Goal: Information Seeking & Learning: Learn about a topic

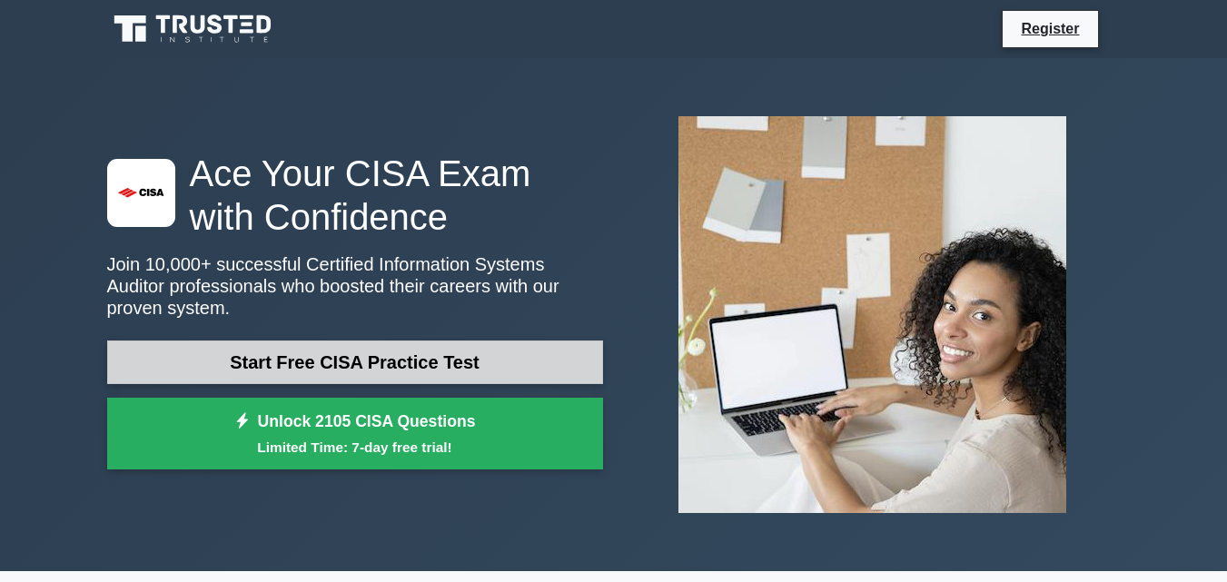
click at [471, 341] on link "Start Free CISA Practice Test" at bounding box center [355, 363] width 496 height 44
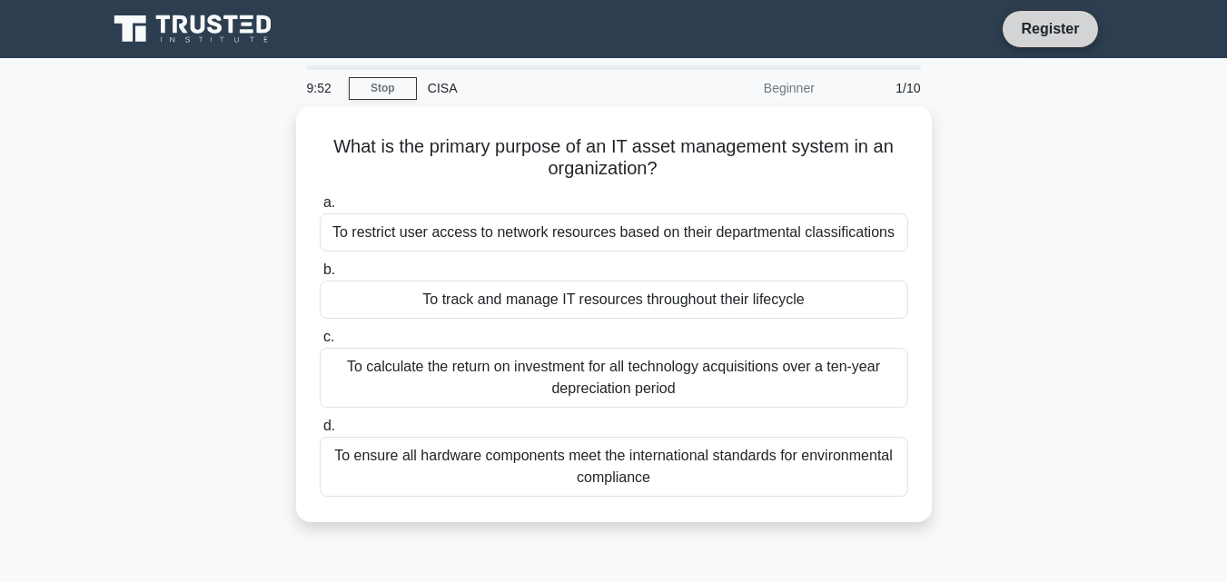
click at [1029, 24] on link "Register" at bounding box center [1050, 28] width 80 height 23
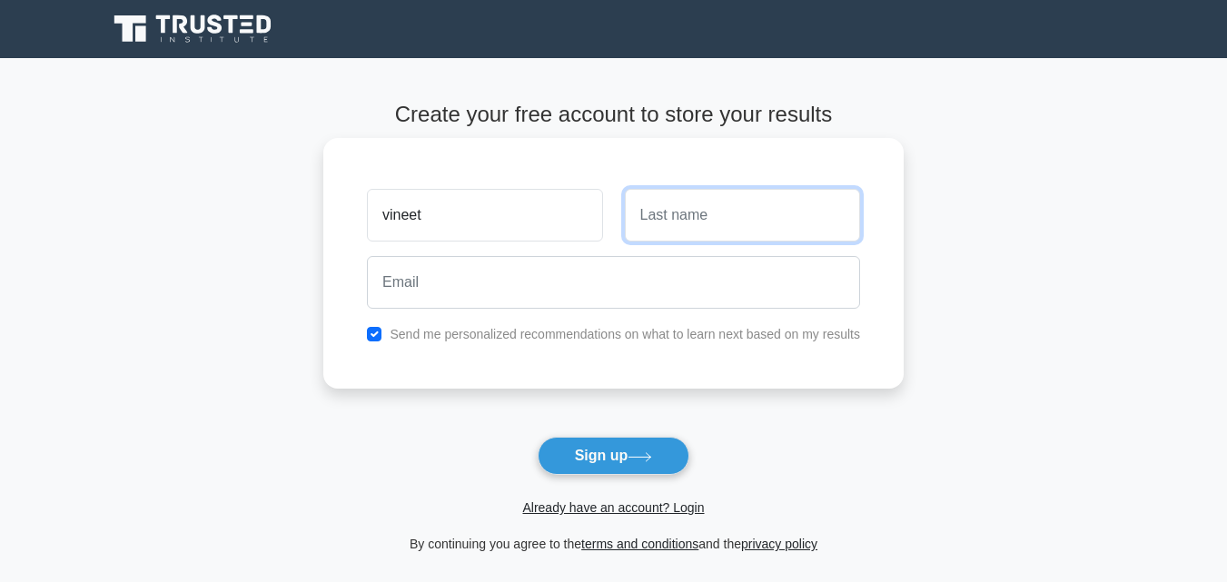
click at [745, 222] on input "text" at bounding box center [742, 215] width 235 height 53
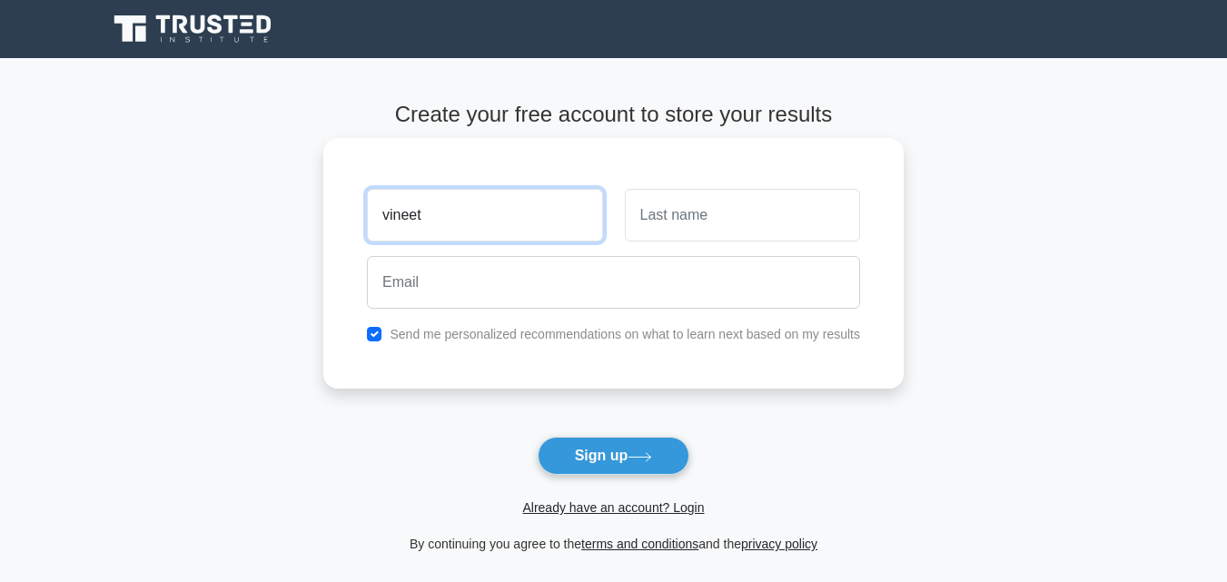
click at [390, 215] on input "vineet" at bounding box center [484, 215] width 235 height 53
type input "Vineet"
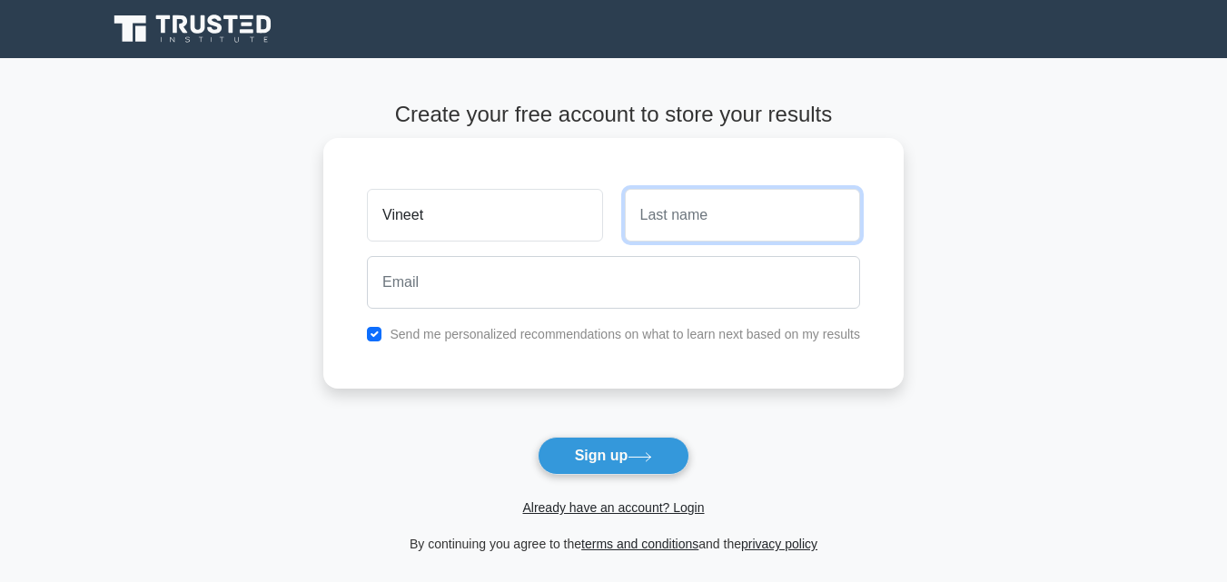
click at [721, 216] on input "text" at bounding box center [742, 215] width 235 height 53
type input "Vishwakarma"
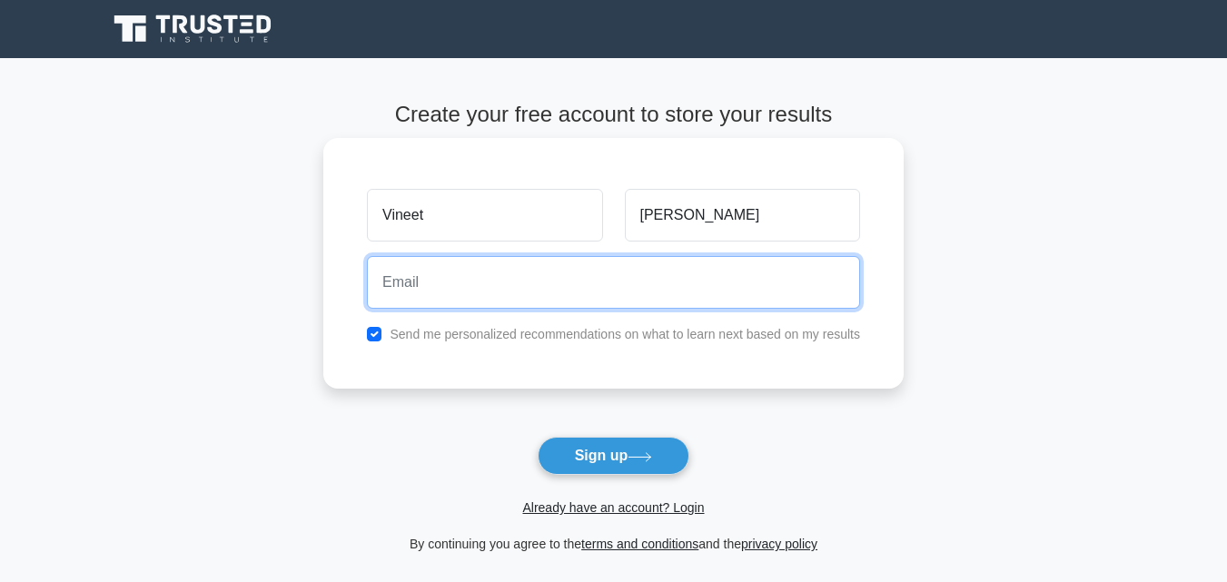
click at [595, 270] on input "email" at bounding box center [613, 282] width 493 height 53
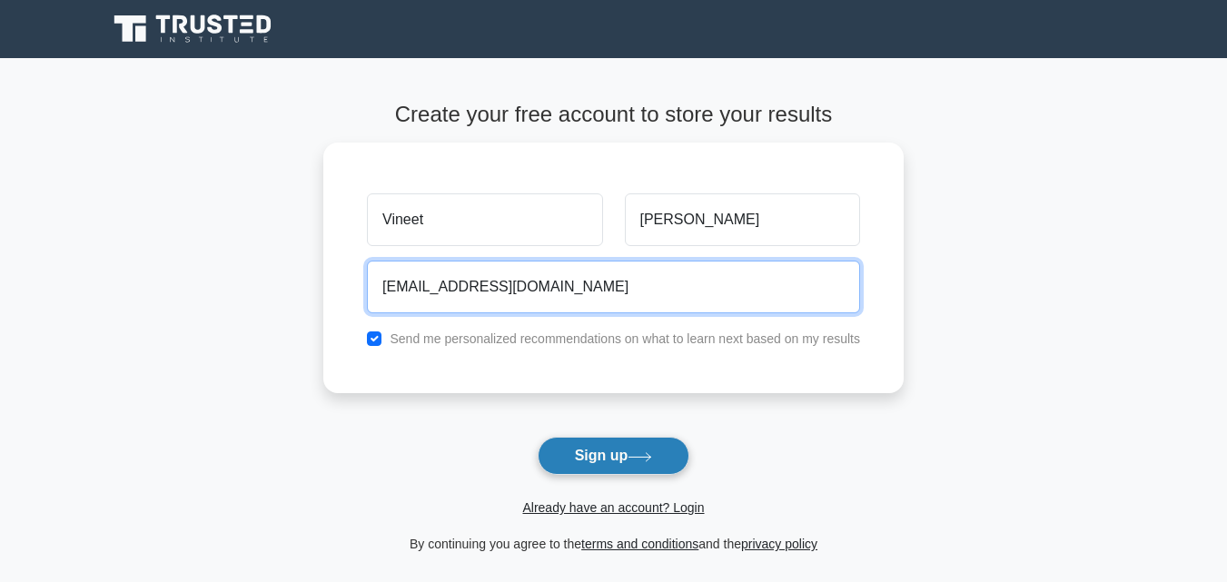
type input "vinitvishwakarma00@gmail.com"
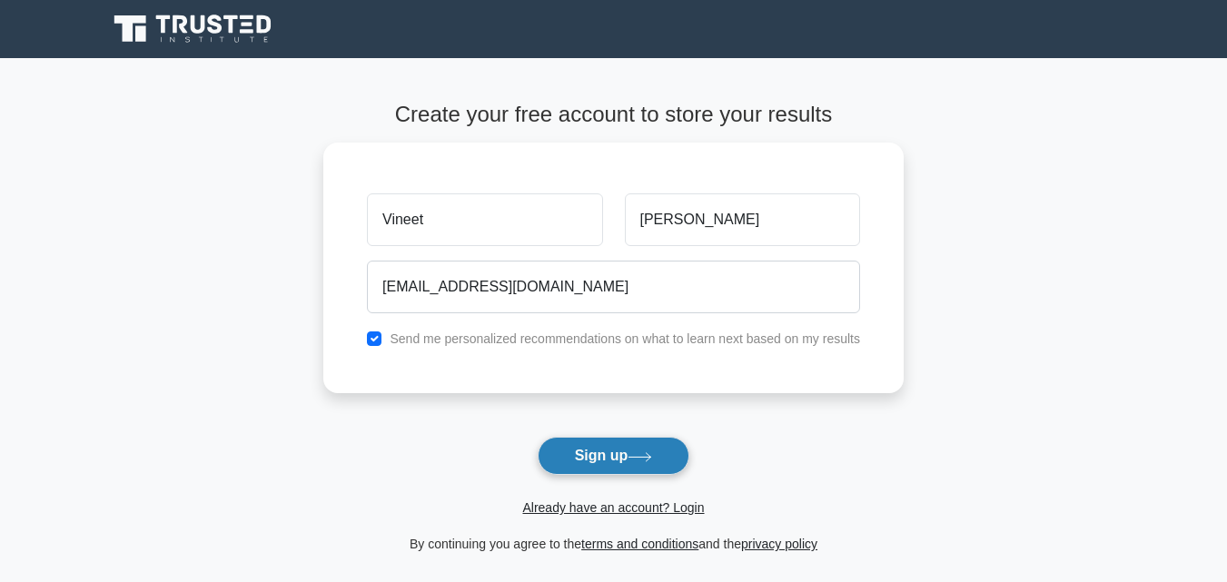
click at [590, 470] on button "Sign up" at bounding box center [614, 456] width 153 height 38
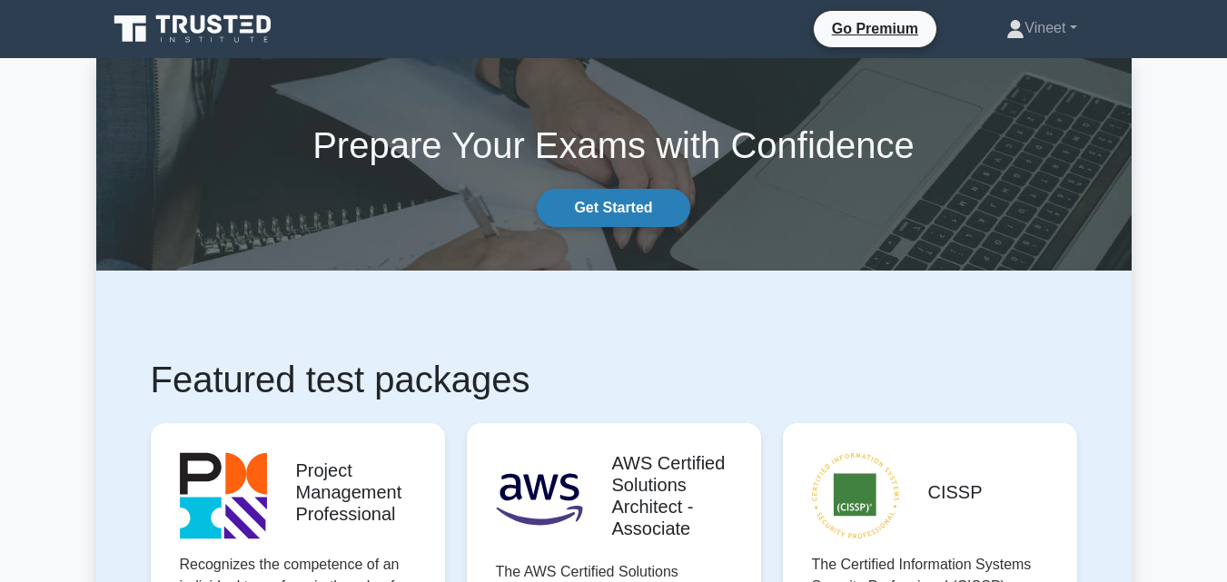
click at [599, 204] on link "Get Started" at bounding box center [613, 208] width 153 height 38
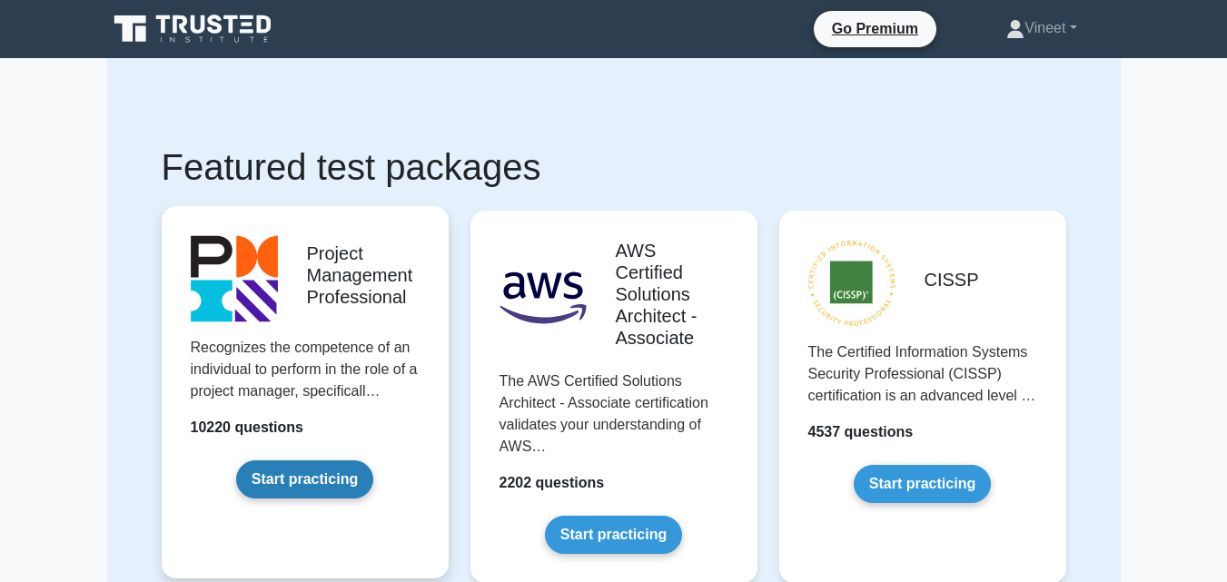
click at [309, 461] on link "Start practicing" at bounding box center [304, 480] width 137 height 38
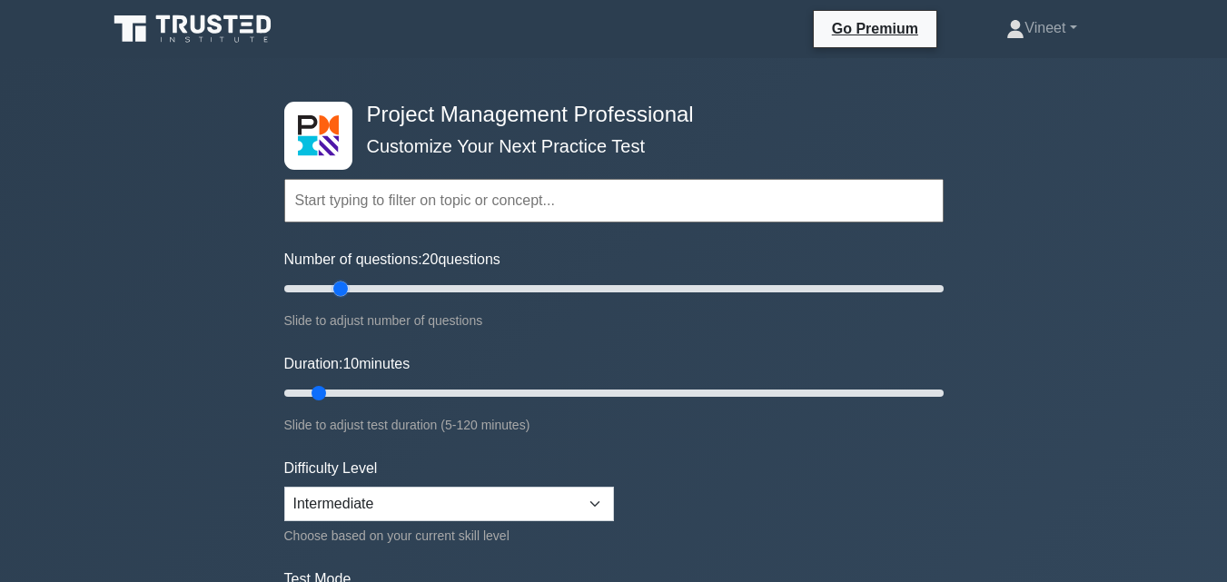
drag, startPoint x: 305, startPoint y: 294, endPoint x: 345, endPoint y: 312, distance: 43.5
type input "20"
click at [345, 300] on input "Number of questions: 20 questions" at bounding box center [614, 289] width 660 height 22
click at [578, 504] on select "Beginner Intermediate Expert" at bounding box center [449, 504] width 330 height 35
select select "beginner"
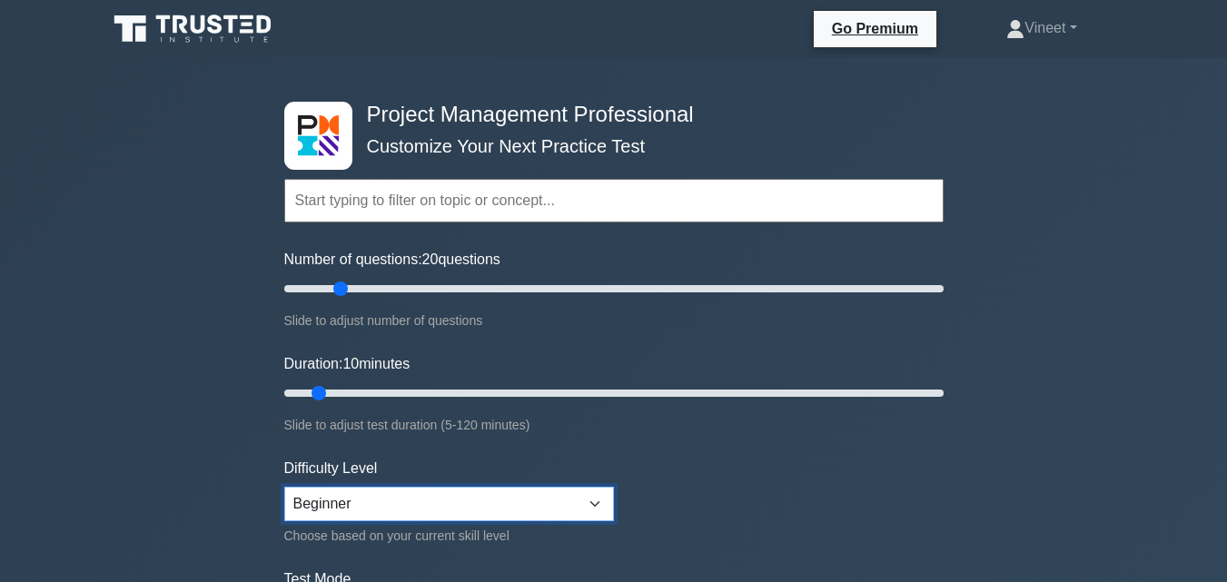
click at [284, 487] on select "Beginner Intermediate Expert" at bounding box center [449, 504] width 330 height 35
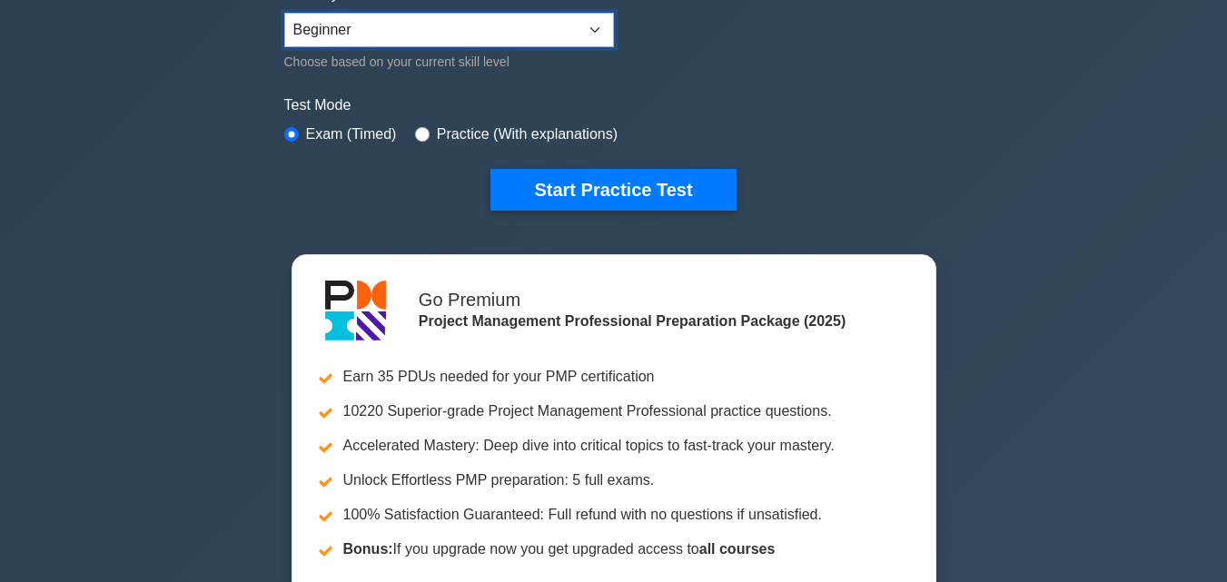
scroll to position [439, 0]
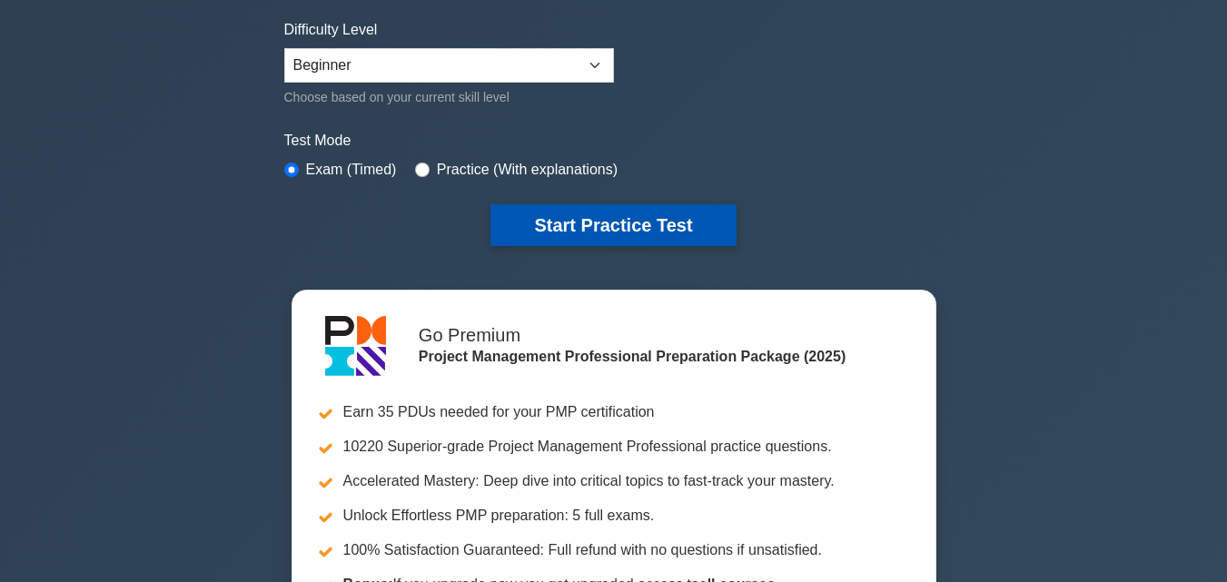
click at [633, 214] on button "Start Practice Test" at bounding box center [613, 225] width 245 height 42
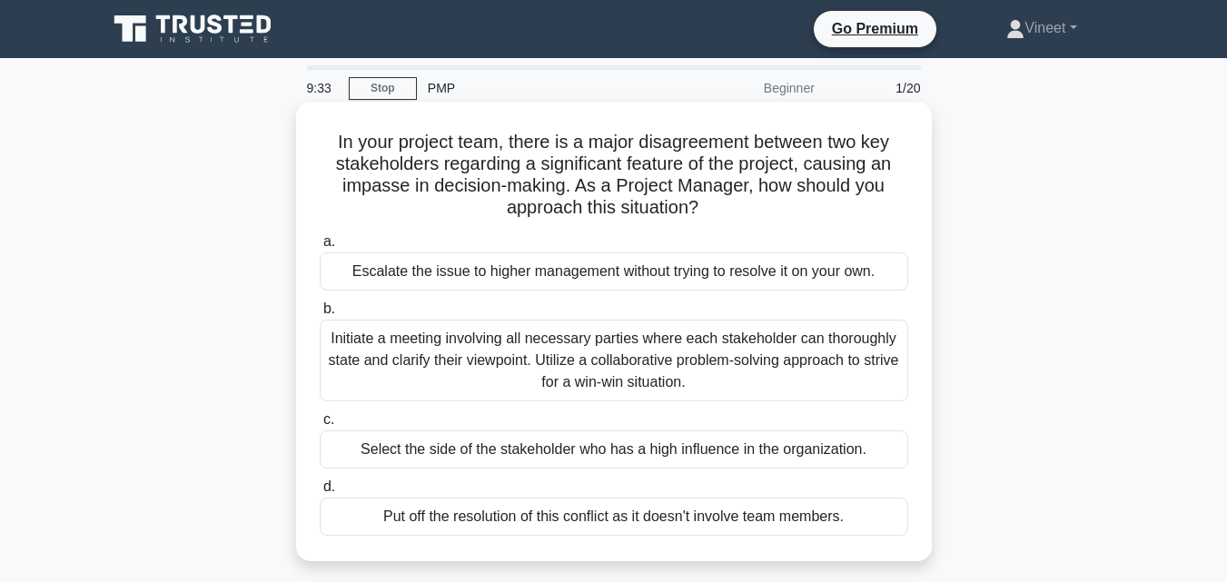
click at [471, 275] on div "Escalate the issue to higher management without trying to resolve it on your ow…" at bounding box center [614, 272] width 589 height 38
click at [320, 248] on input "a. Escalate the issue to higher management without trying to resolve it on your…" at bounding box center [320, 242] width 0 height 12
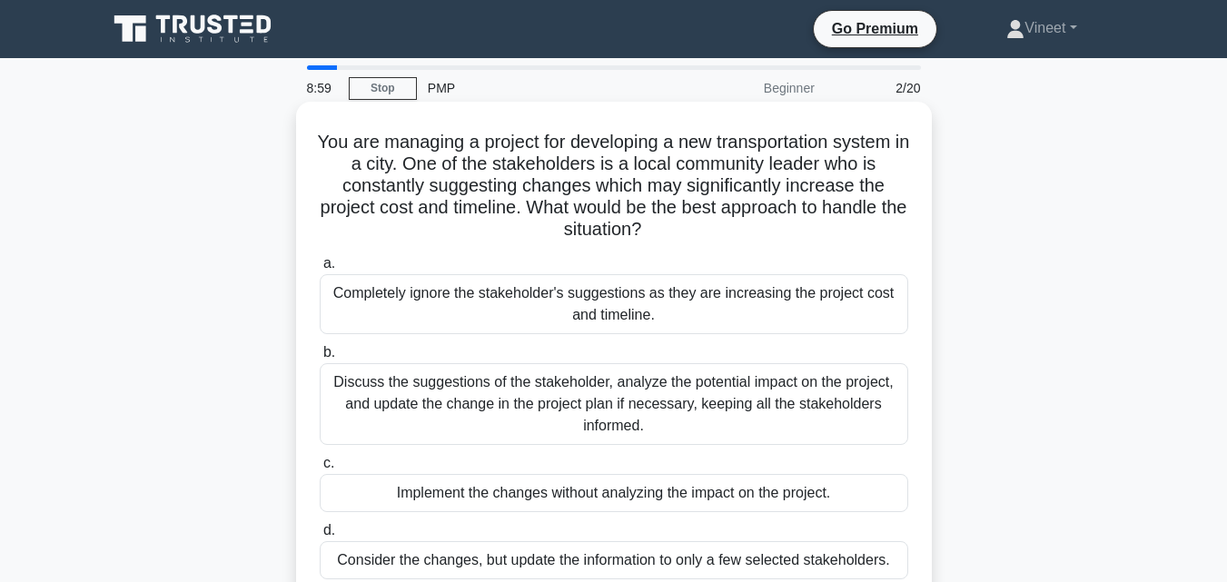
click at [592, 559] on div "Consider the changes, but update the information to only a few selected stakeho…" at bounding box center [614, 560] width 589 height 38
click at [320, 537] on input "d. Consider the changes, but update the information to only a few selected stak…" at bounding box center [320, 531] width 0 height 12
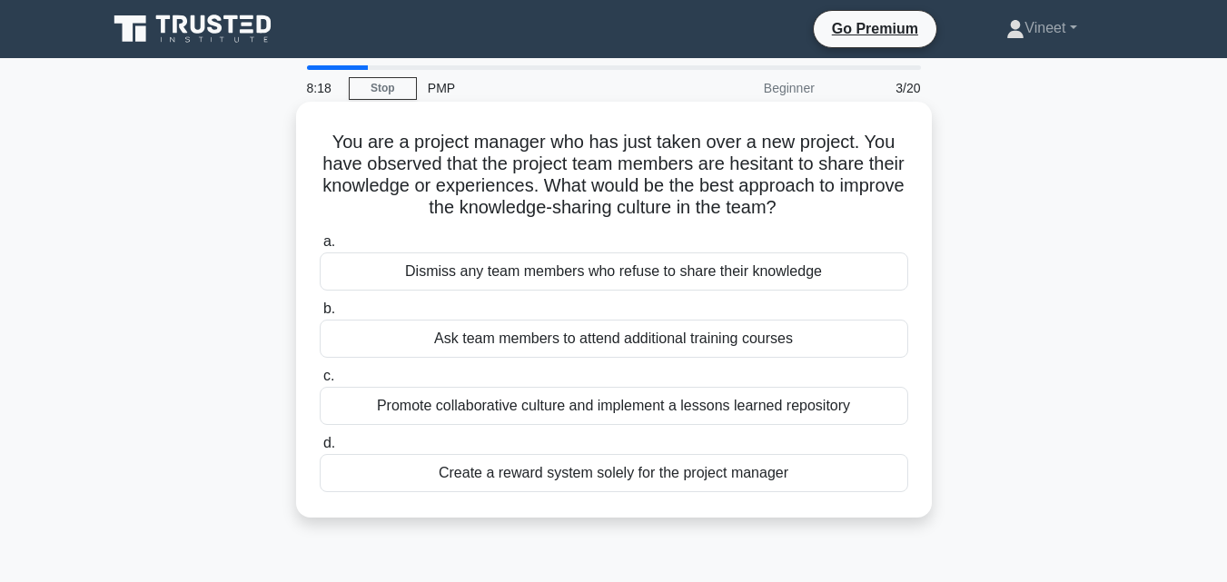
click at [358, 336] on div "Ask team members to attend additional training courses" at bounding box center [614, 339] width 589 height 38
click at [320, 315] on input "b. Ask team members to attend additional training courses" at bounding box center [320, 309] width 0 height 12
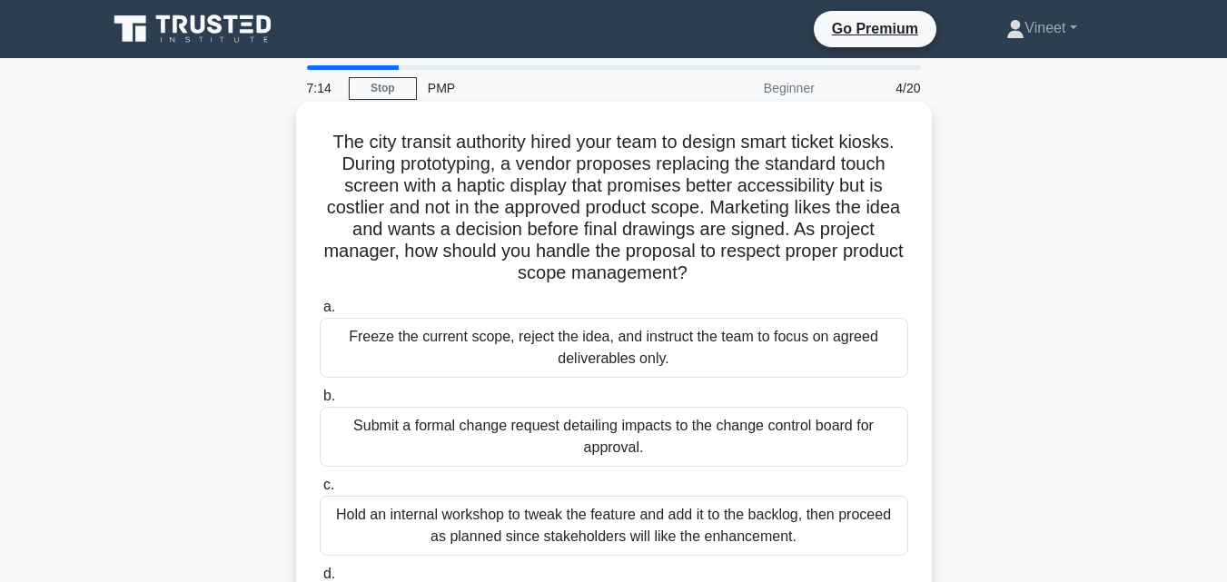
click at [437, 429] on div "Submit a formal change request detailing impacts to the change control board fo…" at bounding box center [614, 437] width 589 height 60
click at [320, 402] on input "b. Submit a formal change request detailing impacts to the change control board…" at bounding box center [320, 397] width 0 height 12
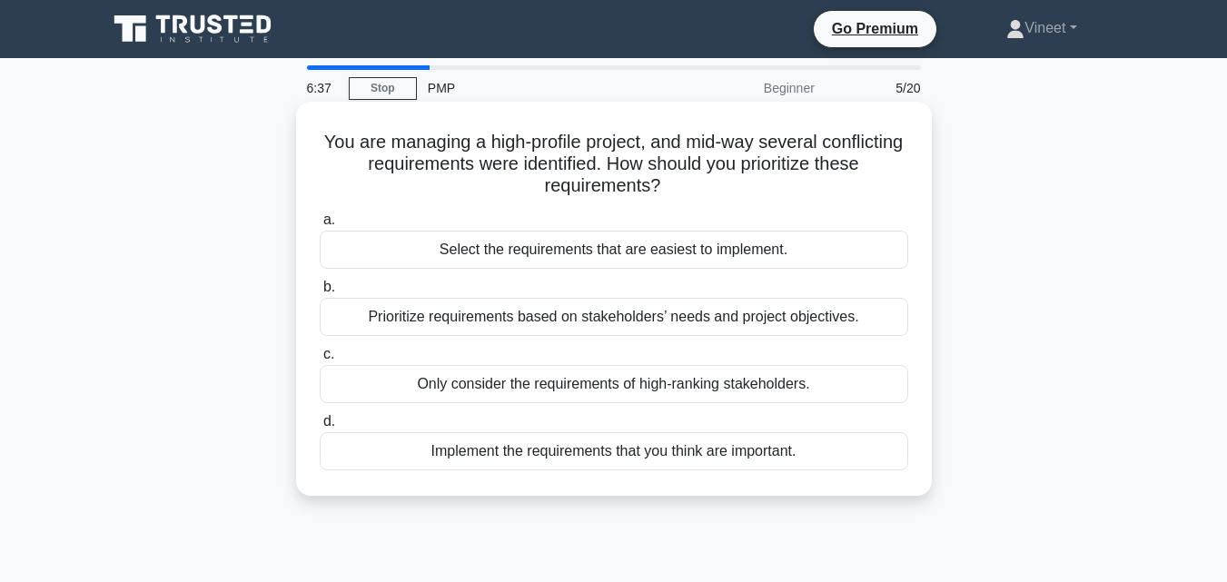
click at [463, 403] on div "Only consider the requirements of high-ranking stakeholders." at bounding box center [614, 384] width 589 height 38
click at [320, 361] on input "c. Only consider the requirements of high-ranking stakeholders." at bounding box center [320, 355] width 0 height 12
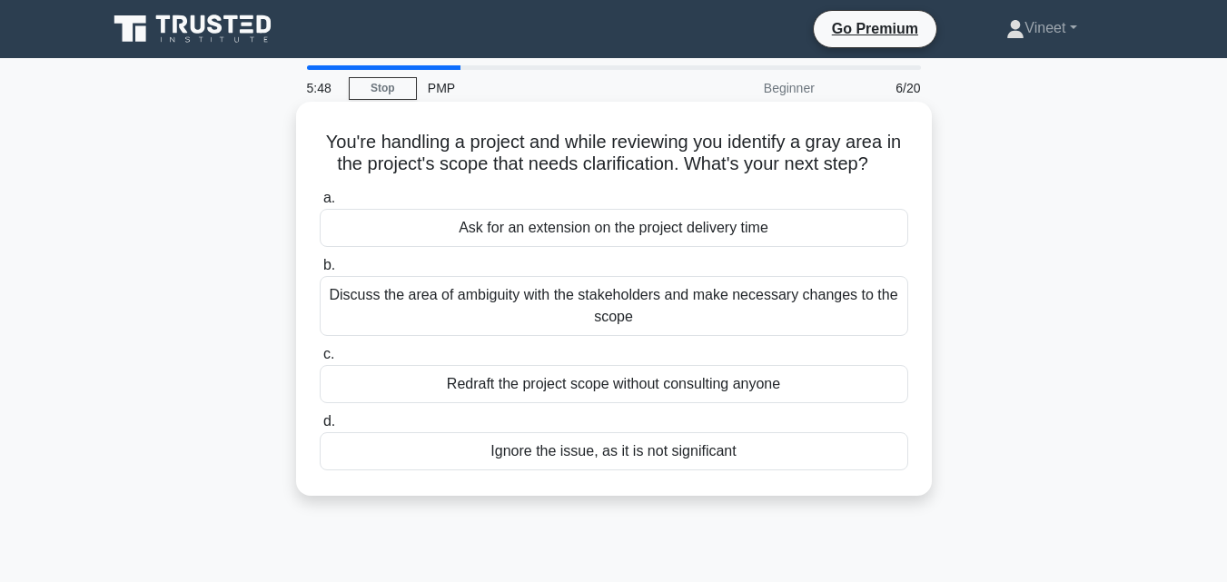
click at [428, 296] on div "Discuss the area of ambiguity with the stakeholders and make necessary changes …" at bounding box center [614, 306] width 589 height 60
click at [320, 272] on input "b. Discuss the area of ambiguity with the stakeholders and make necessary chang…" at bounding box center [320, 266] width 0 height 12
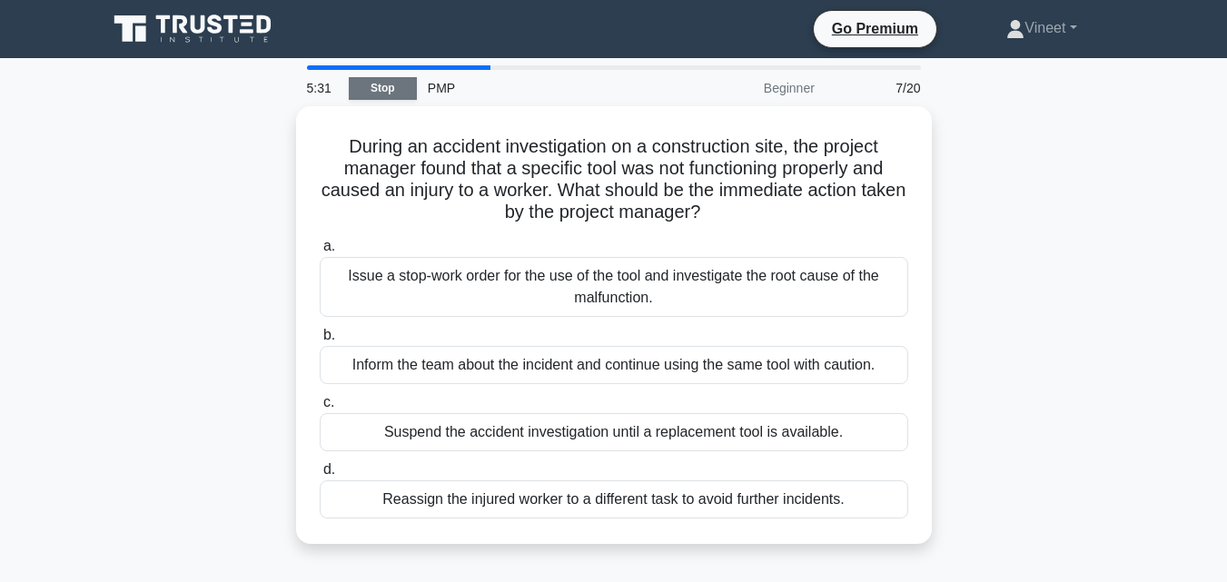
click at [404, 83] on link "Stop" at bounding box center [383, 88] width 68 height 23
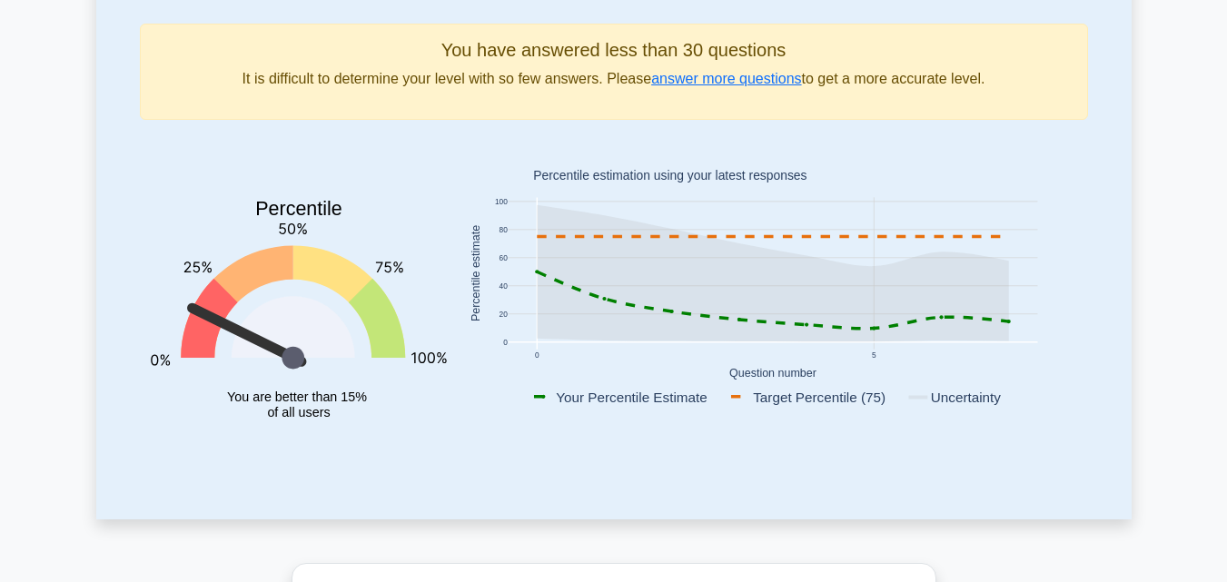
scroll to position [174, 0]
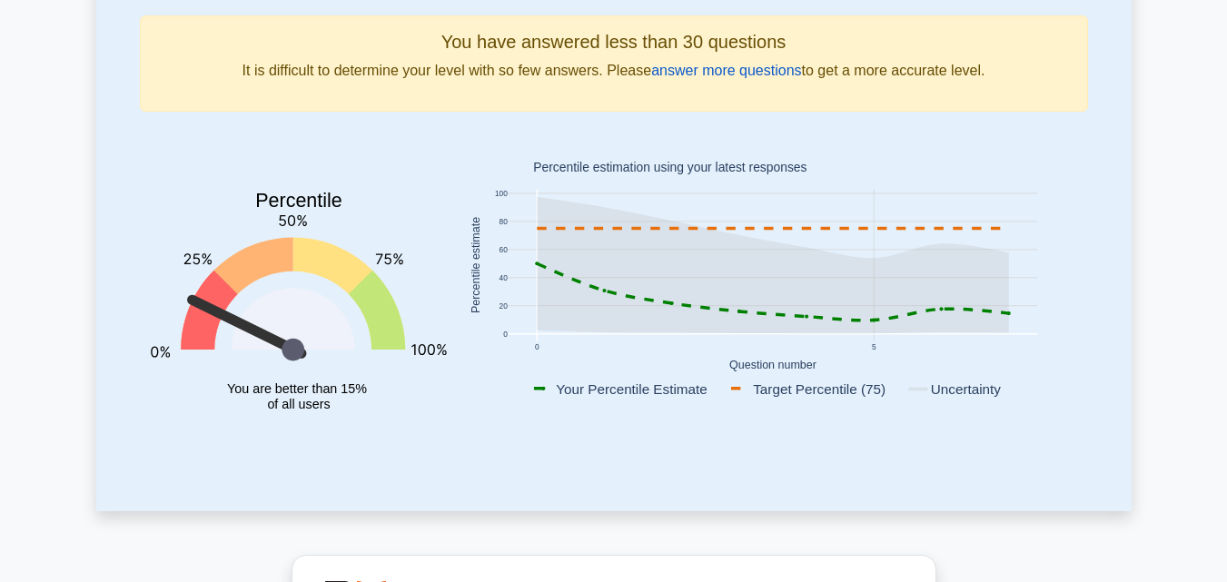
click at [730, 66] on link "answer more questions" at bounding box center [726, 70] width 150 height 15
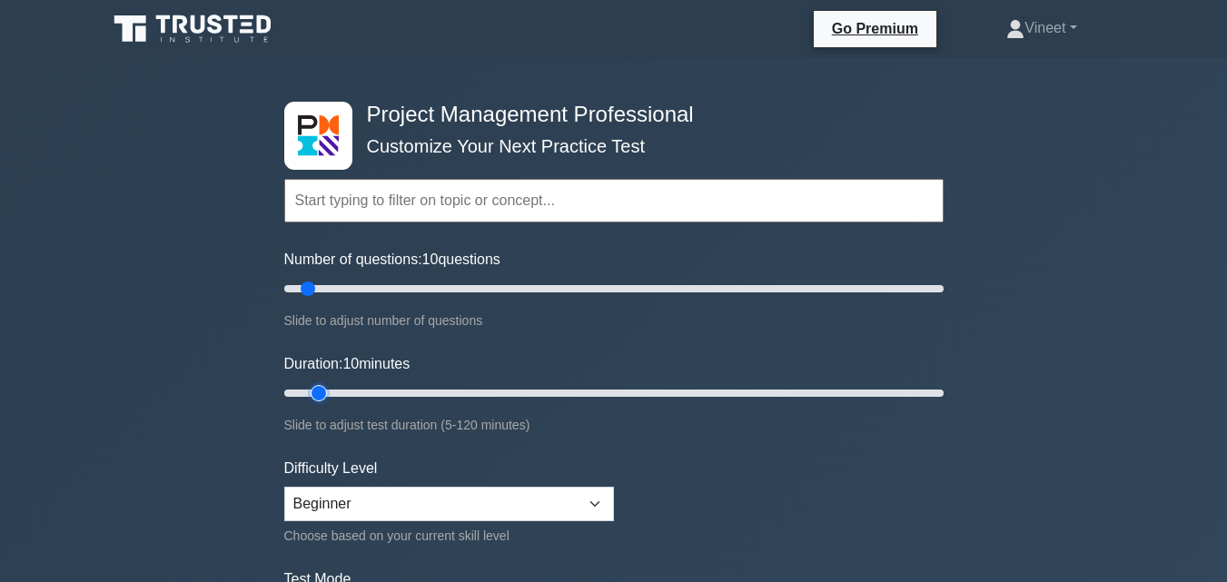
drag, startPoint x: 315, startPoint y: 392, endPoint x: 306, endPoint y: 390, distance: 9.3
click at [306, 390] on input "Duration: 10 minutes" at bounding box center [614, 393] width 660 height 22
click at [313, 388] on input "Duration: 10 minutes" at bounding box center [614, 393] width 660 height 22
drag, startPoint x: 313, startPoint y: 388, endPoint x: 290, endPoint y: 389, distance: 23.6
type input "5"
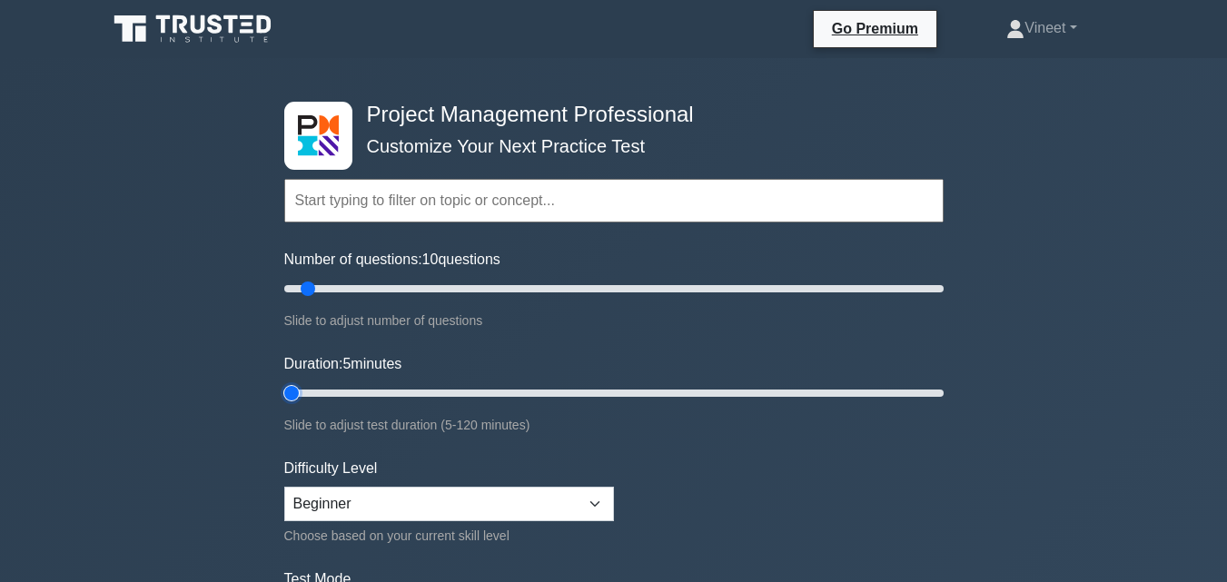
click at [290, 389] on input "Duration: 5 minutes" at bounding box center [614, 393] width 660 height 22
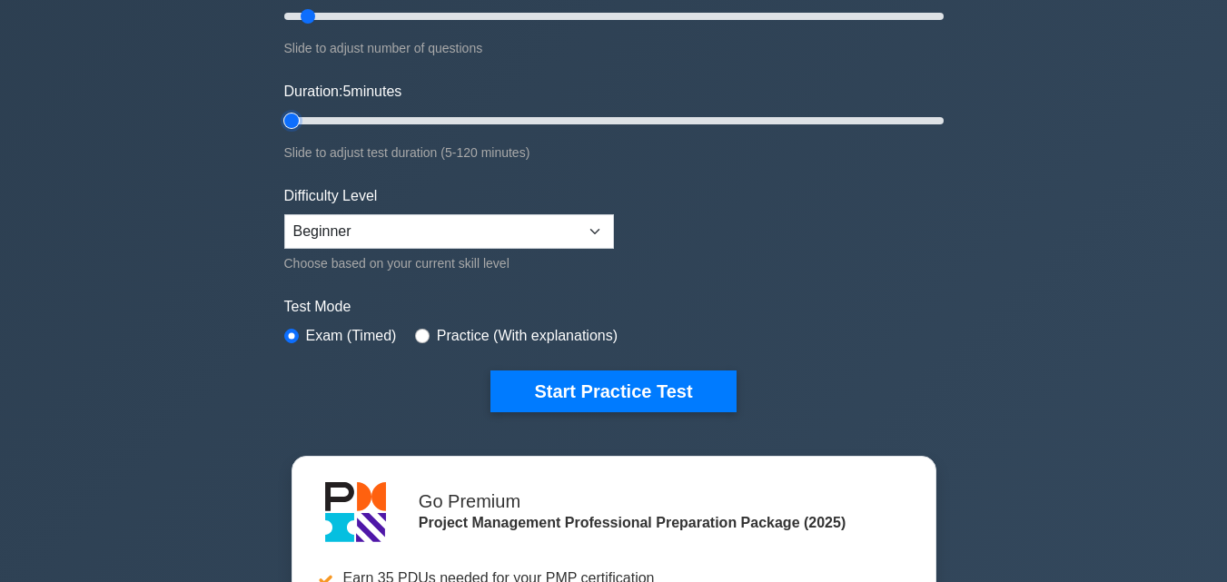
scroll to position [284, 0]
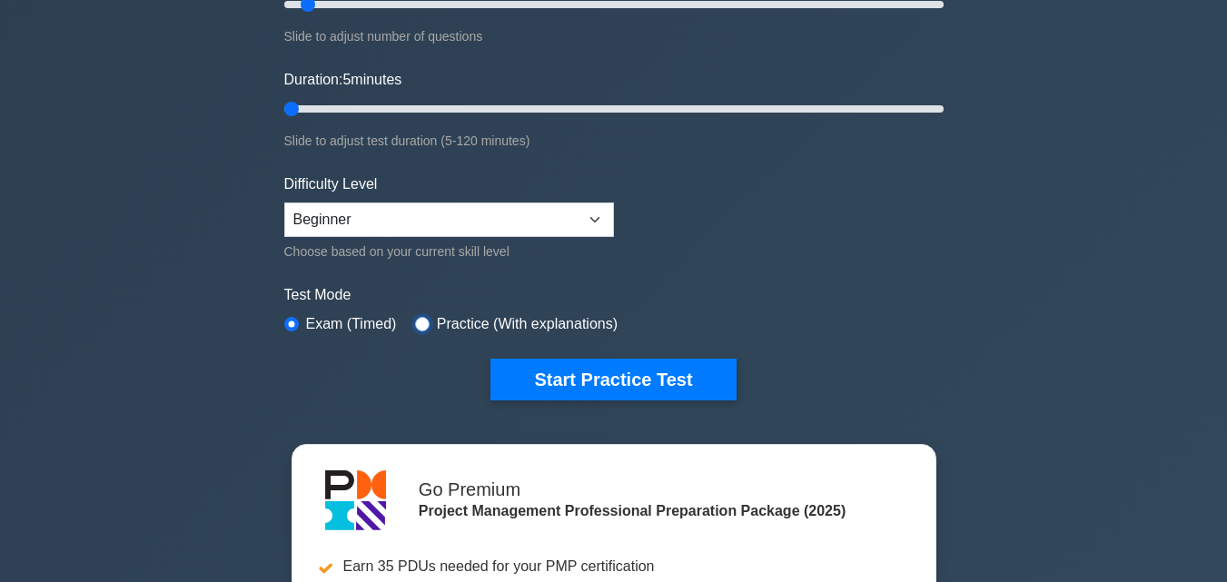
click at [415, 321] on input "radio" at bounding box center [422, 324] width 15 height 15
radio input "true"
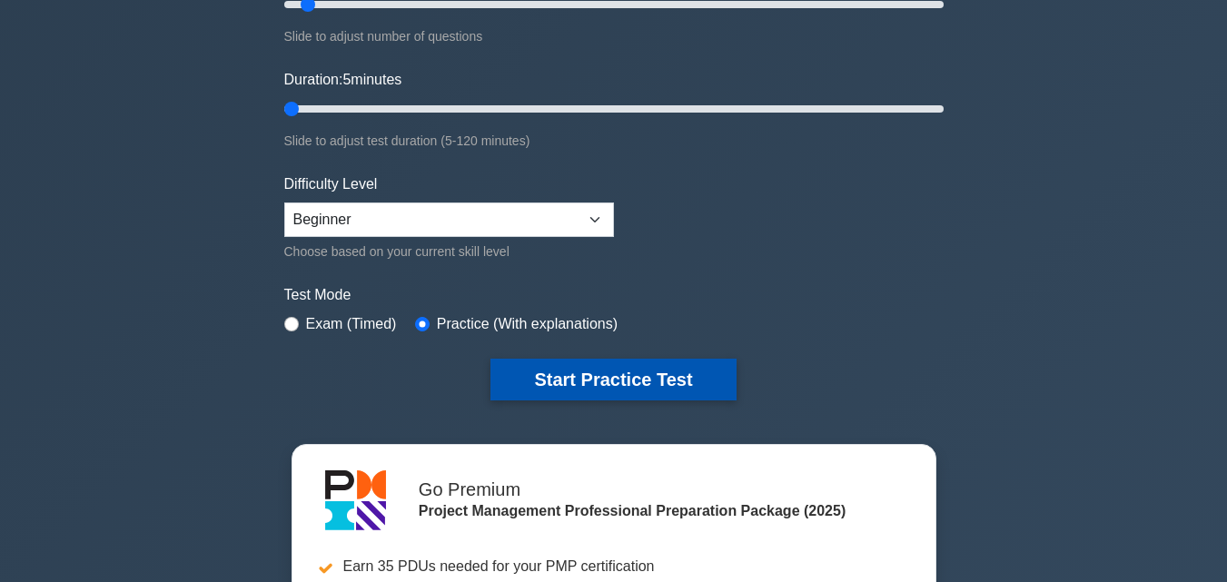
click at [528, 385] on button "Start Practice Test" at bounding box center [613, 380] width 245 height 42
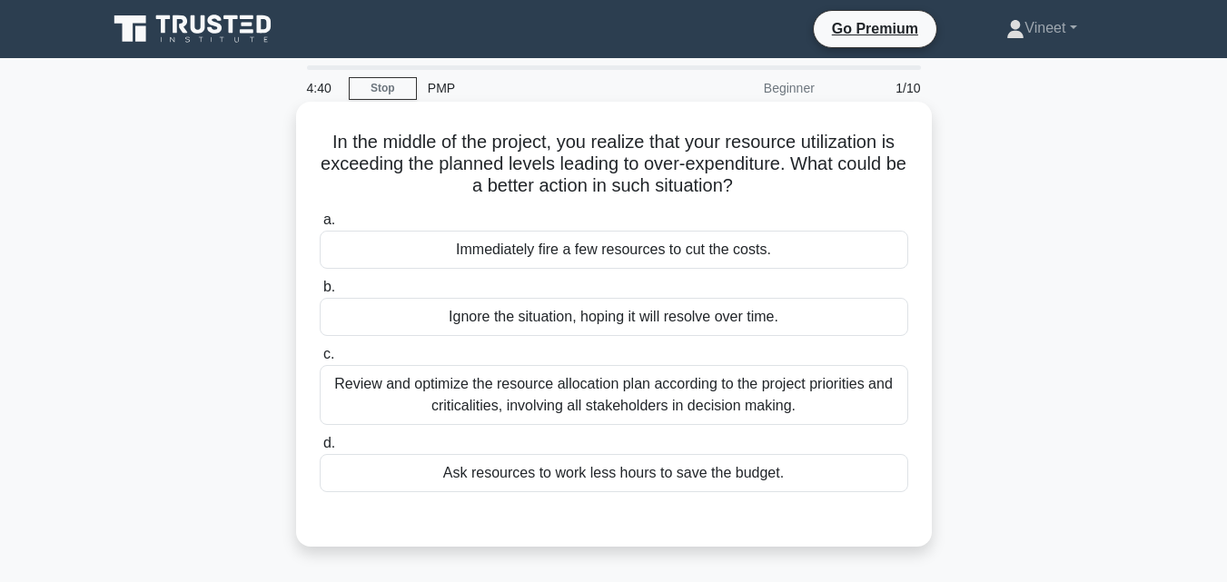
click at [522, 313] on div "Ignore the situation, hoping it will resolve over time." at bounding box center [614, 317] width 589 height 38
click at [320, 293] on input "b. Ignore the situation, hoping it will resolve over time." at bounding box center [320, 288] width 0 height 12
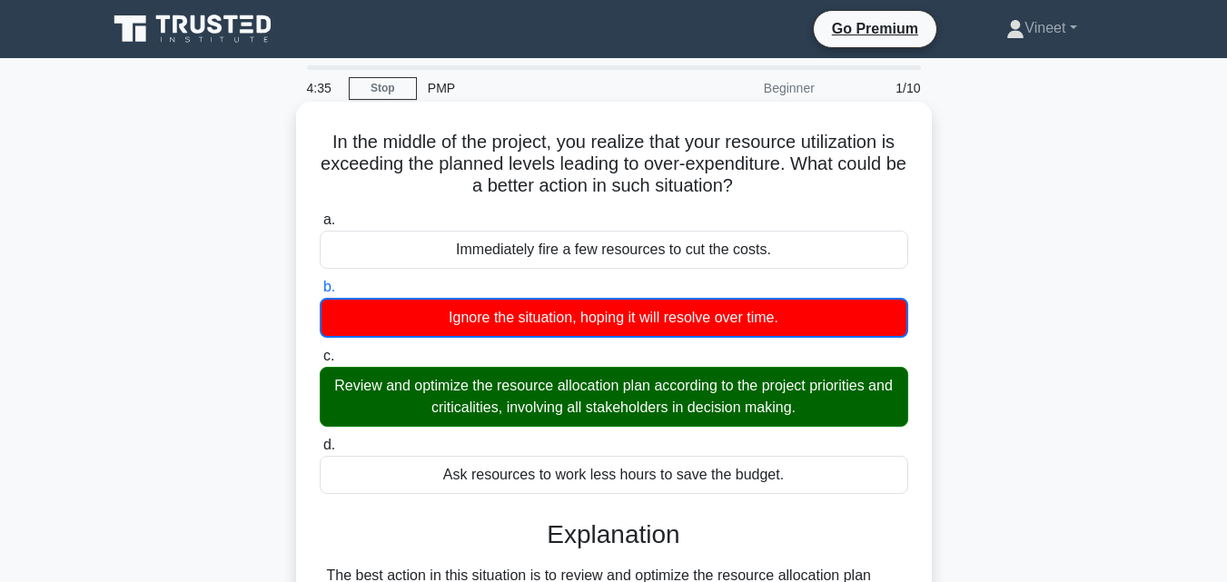
click at [461, 417] on div "Review and optimize the resource allocation plan according to the project prior…" at bounding box center [614, 397] width 589 height 60
click at [320, 362] on input "c. Review and optimize the resource allocation plan according to the project pr…" at bounding box center [320, 357] width 0 height 12
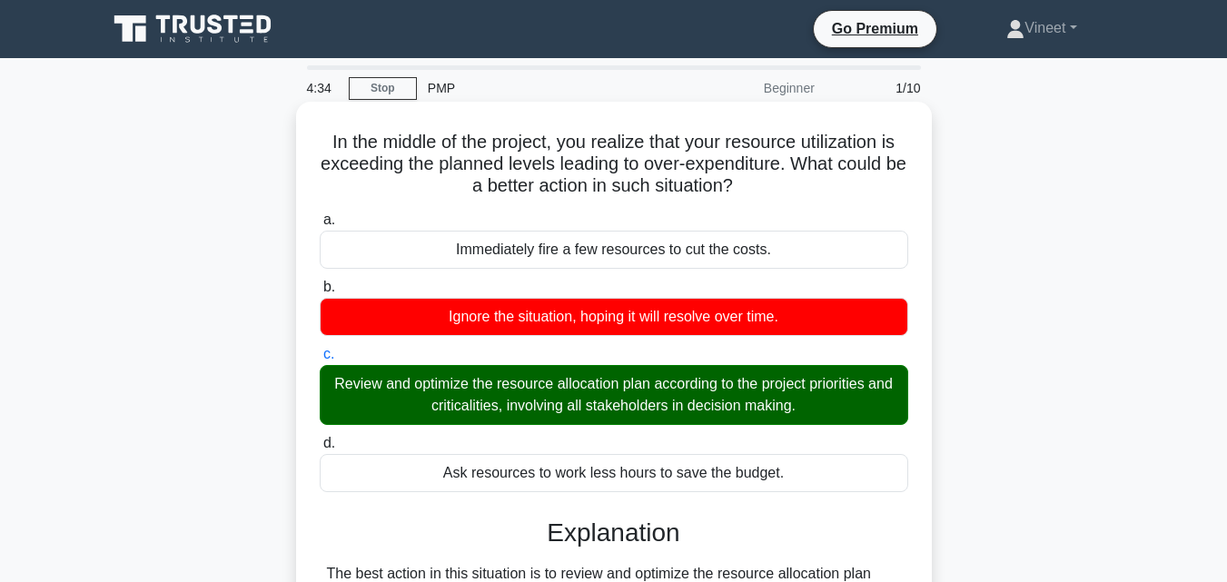
click at [461, 417] on div "Review and optimize the resource allocation plan according to the project prior…" at bounding box center [614, 395] width 589 height 60
click at [320, 361] on input "c. Review and optimize the resource allocation plan according to the project pr…" at bounding box center [320, 355] width 0 height 12
